Goal: Task Accomplishment & Management: Use online tool/utility

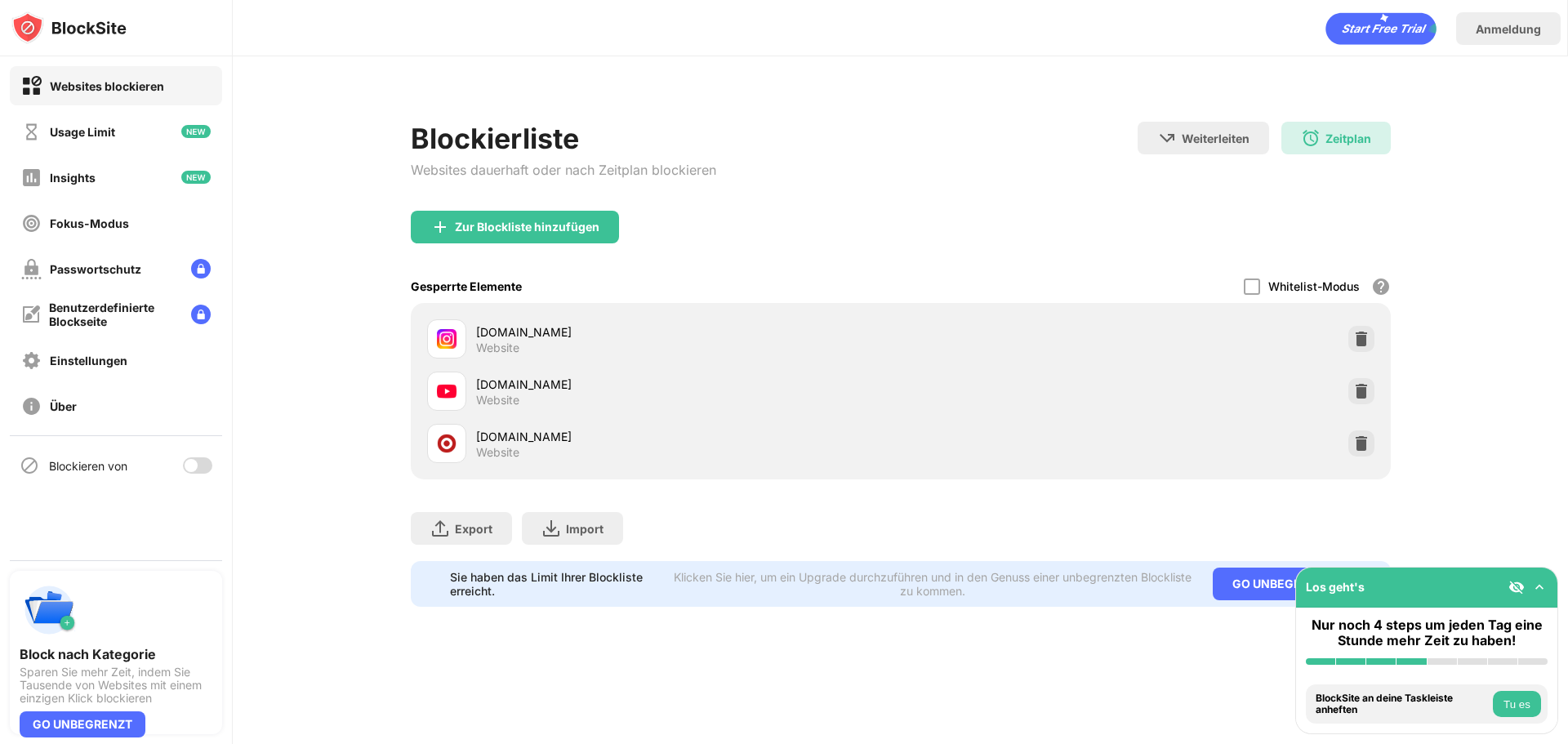
click at [197, 453] on div "Blockieren von" at bounding box center [115, 465] width 212 height 39
click at [197, 468] on div at bounding box center [190, 465] width 13 height 13
drag, startPoint x: 302, startPoint y: 356, endPoint x: 313, endPoint y: 307, distance: 50.2
click at [305, 346] on div "Blockierliste Websites dauerhaft oder nach Zeitplan blockieren Weiterleiten Hie…" at bounding box center [900, 354] width 1335 height 596
